Goal: Navigation & Orientation: Find specific page/section

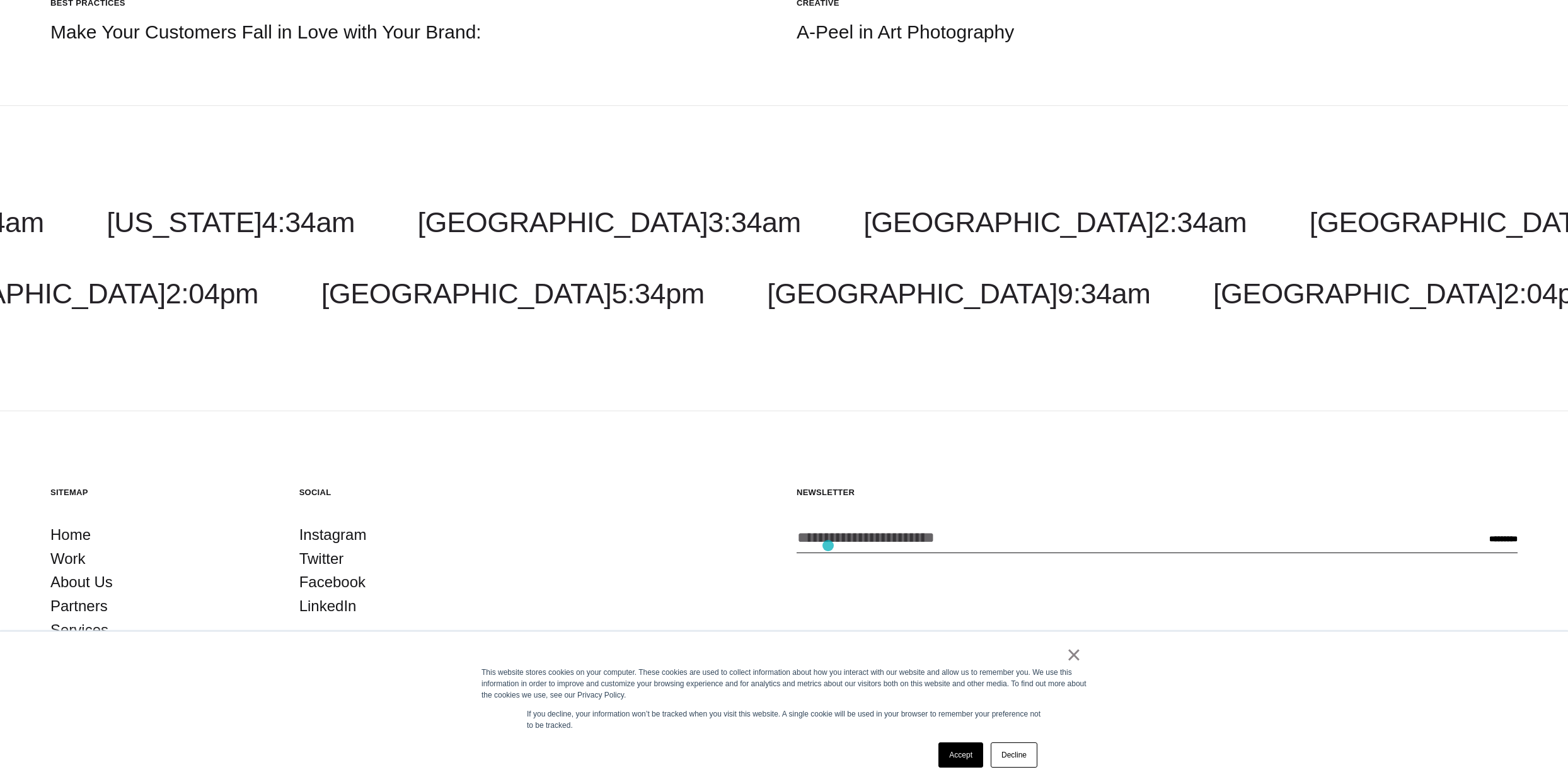
scroll to position [2454, 0]
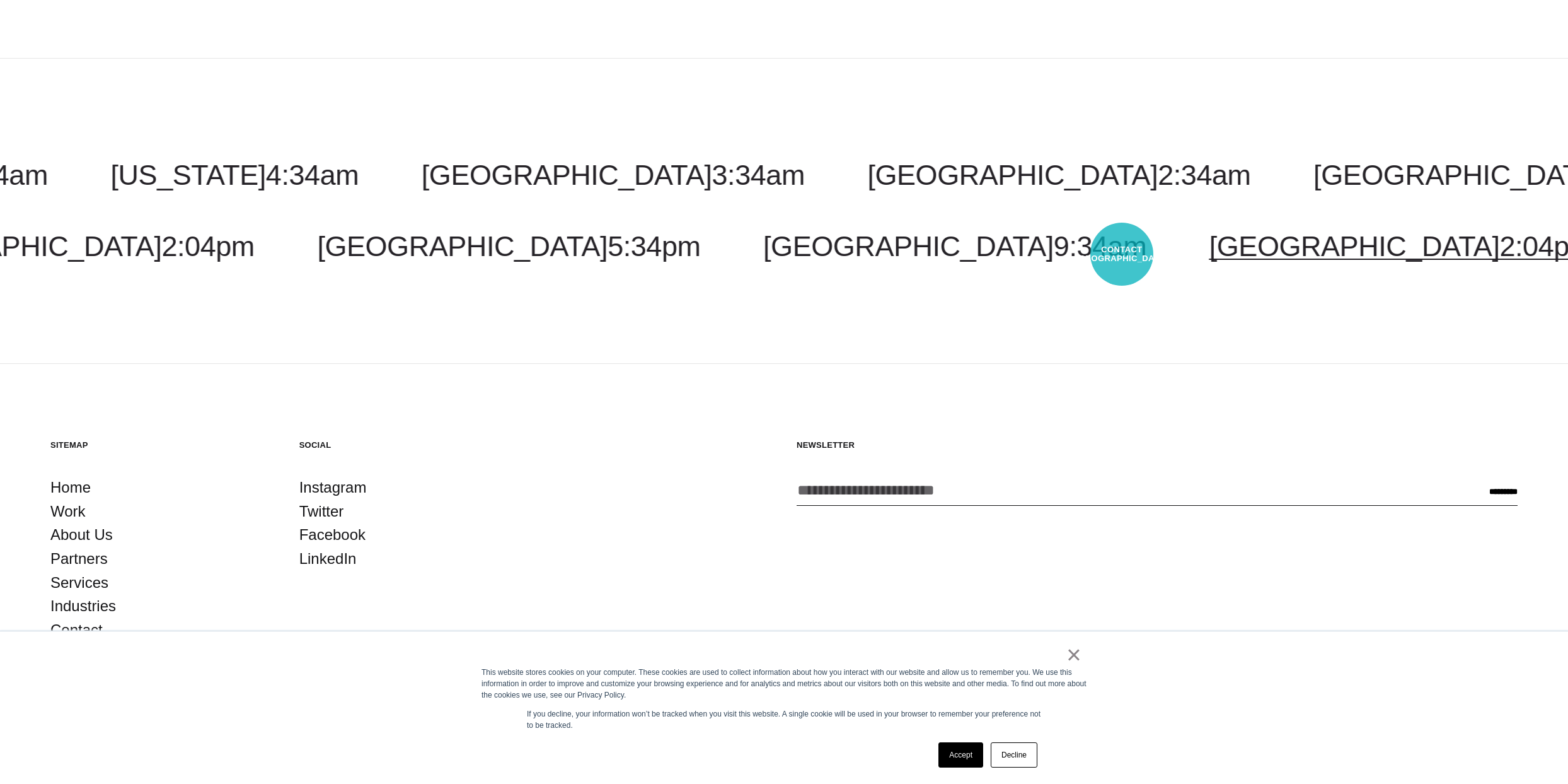
click at [1500, 254] on span "2:04pm" at bounding box center [1546, 247] width 93 height 33
select select "*******"
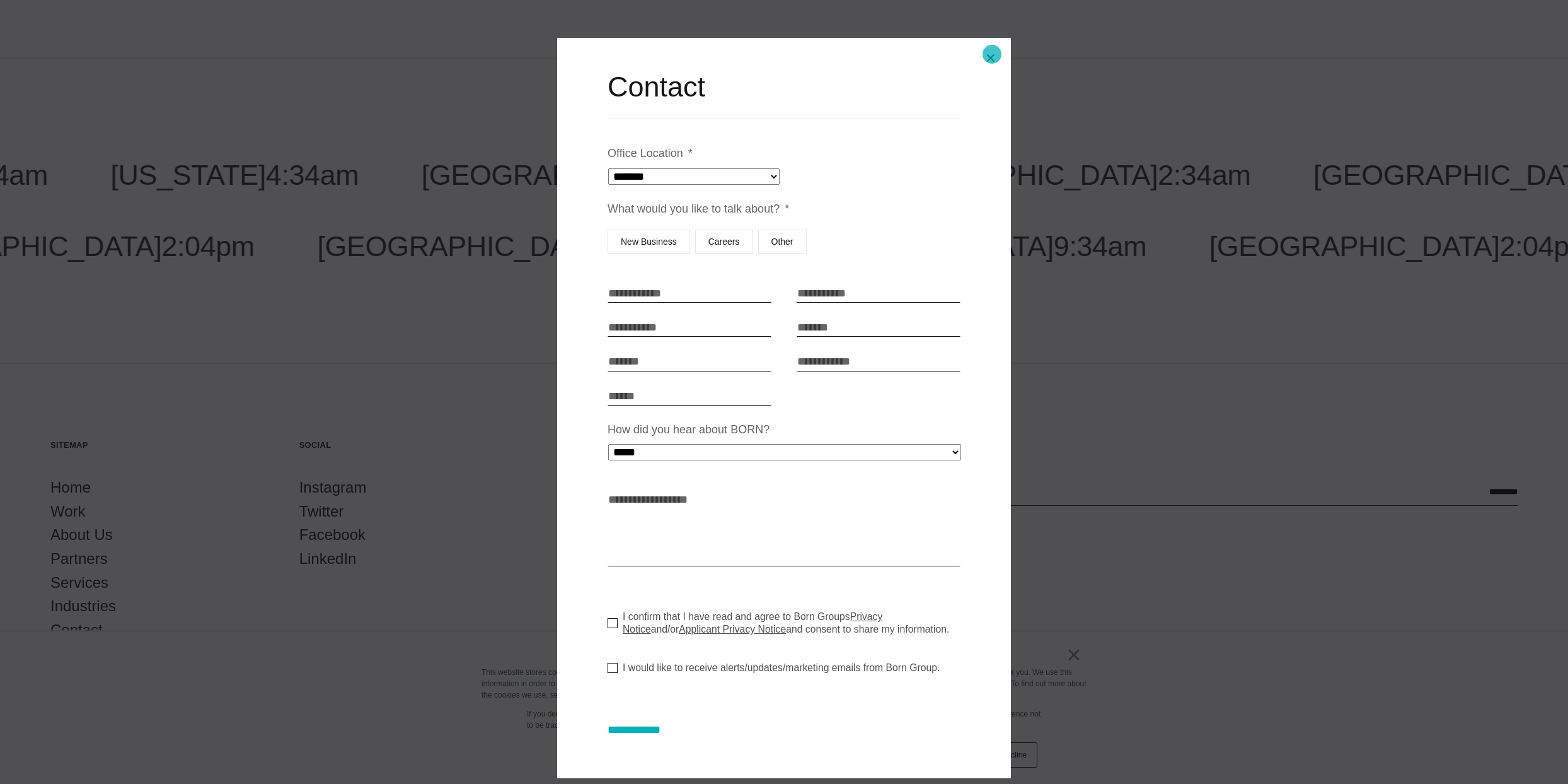
click at [992, 54] on button "Close modal" at bounding box center [991, 59] width 31 height 31
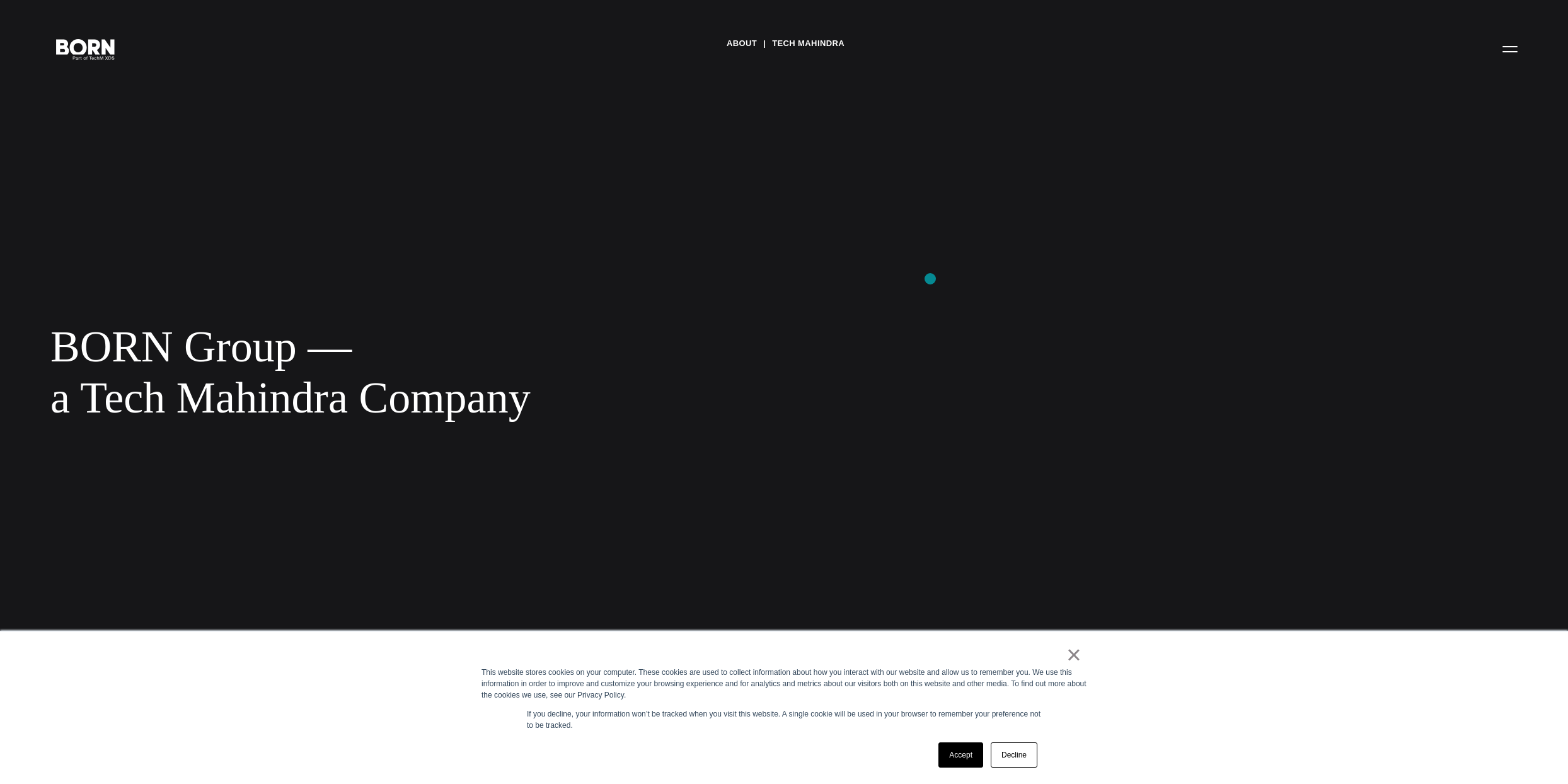
scroll to position [0, 0]
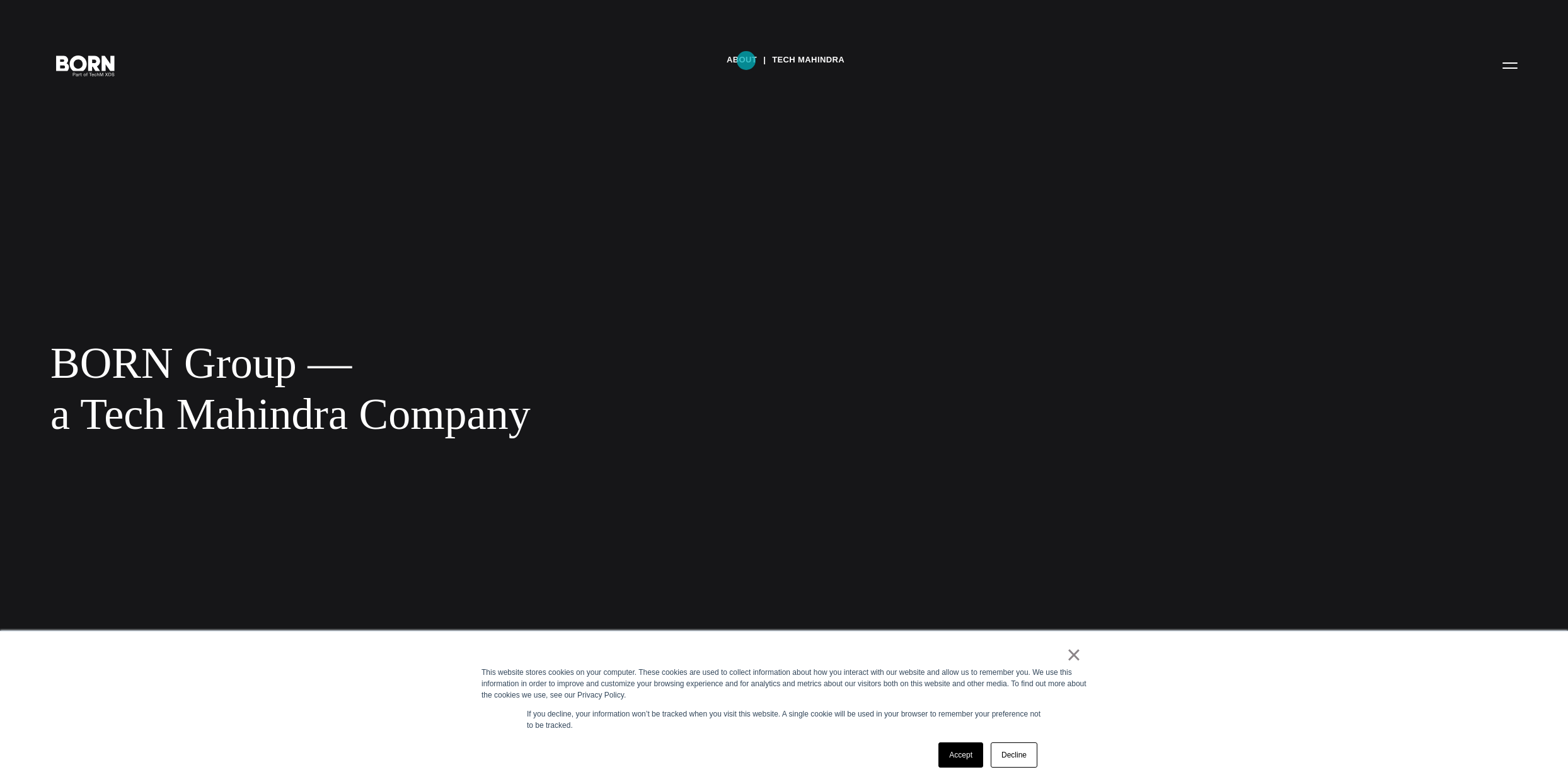
click at [747, 60] on link "About" at bounding box center [742, 60] width 31 height 19
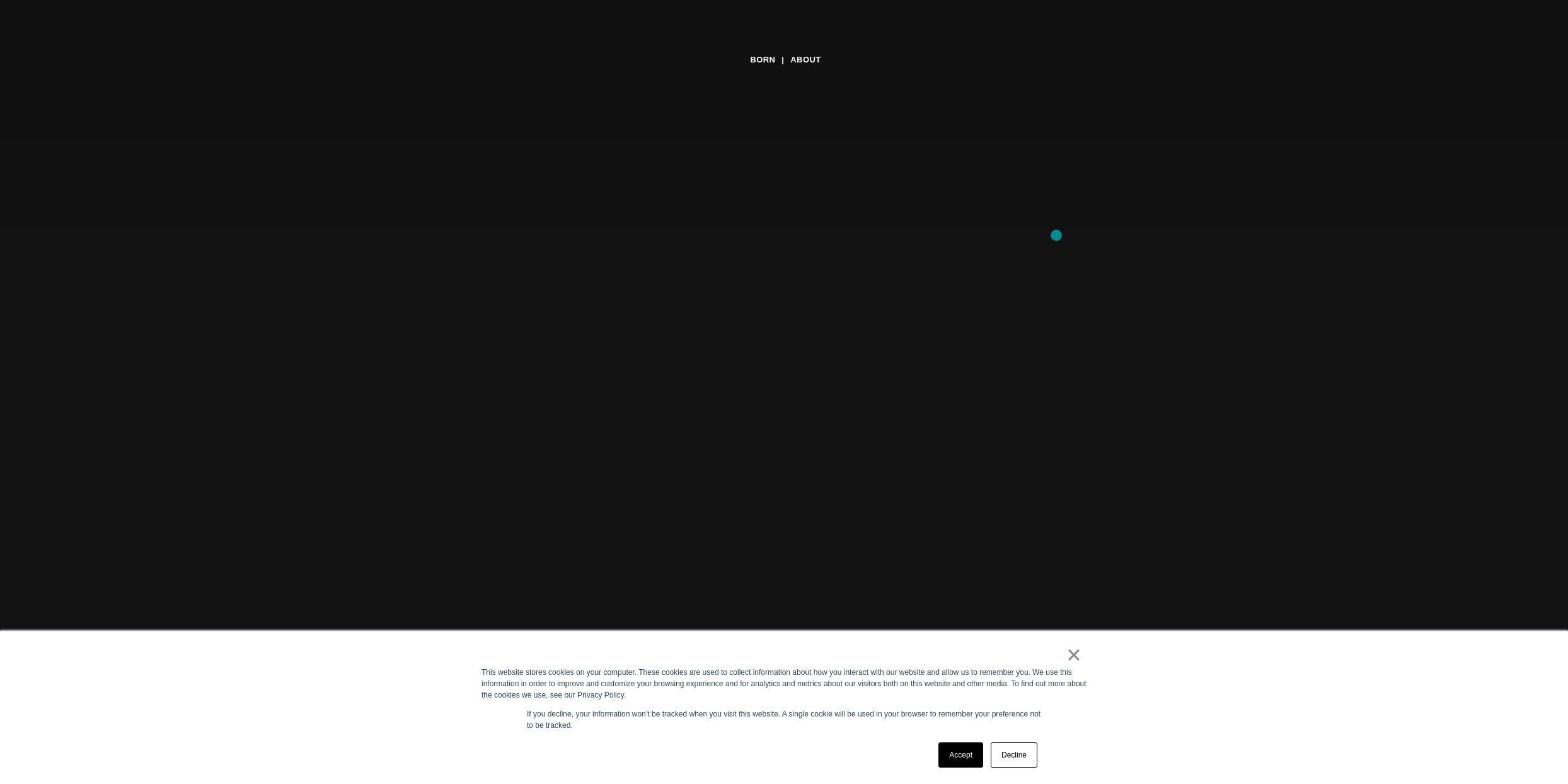
scroll to position [102, 0]
